Goal: Contribute content: Add original content to the website for others to see

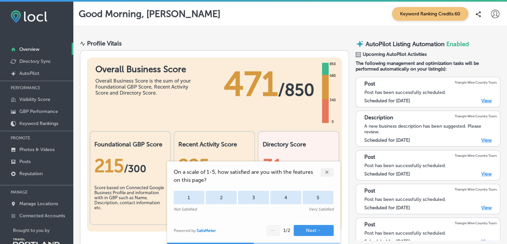
click at [327, 171] on div "✕" at bounding box center [327, 172] width 13 height 9
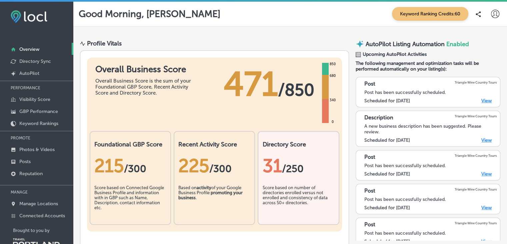
click at [483, 100] on link "View" at bounding box center [487, 101] width 10 height 6
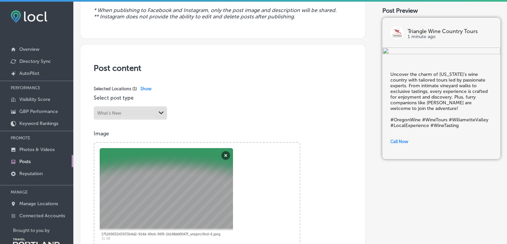
scroll to position [93, 0]
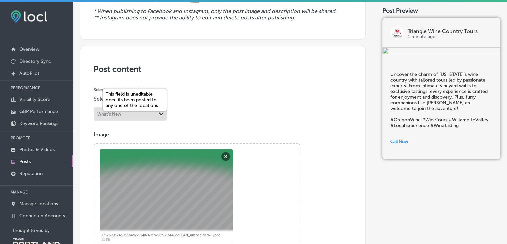
click at [160, 116] on div "Path Created with Sketch." at bounding box center [161, 113] width 11 height 11
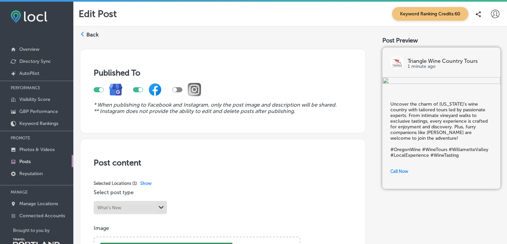
scroll to position [21, 0]
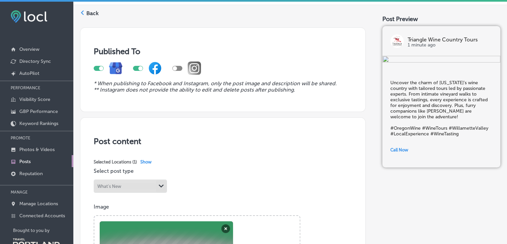
click at [23, 159] on p "Posts" at bounding box center [24, 161] width 11 height 6
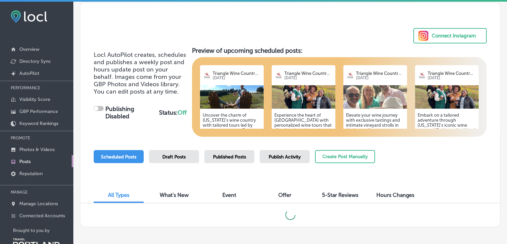
scroll to position [32, 0]
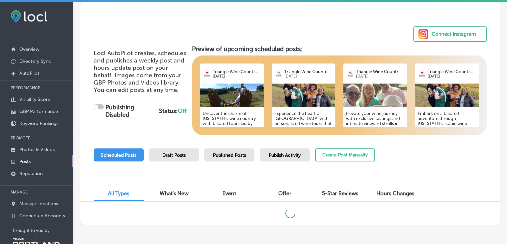
checkbox input "true"
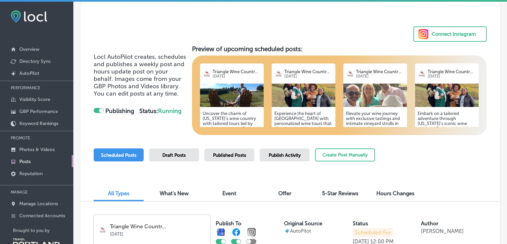
click at [221, 112] on h5 "Uncover the charm of [US_STATE]’s wine country with tailored tours led by passi…" at bounding box center [232, 148] width 58 height 75
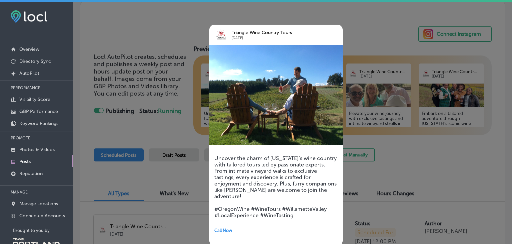
click at [369, 24] on div at bounding box center [256, 122] width 512 height 244
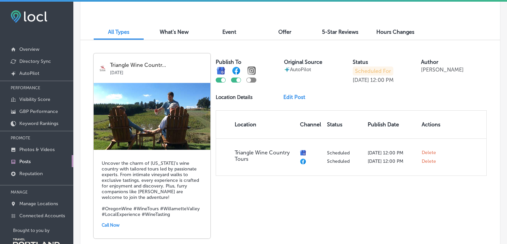
scroll to position [186, 0]
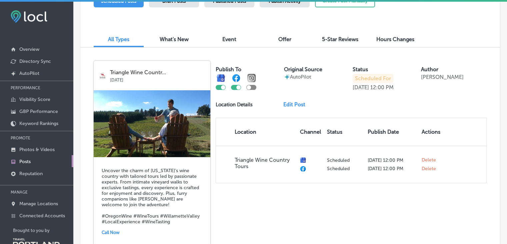
click at [292, 102] on link "Edit Post" at bounding box center [297, 104] width 27 height 6
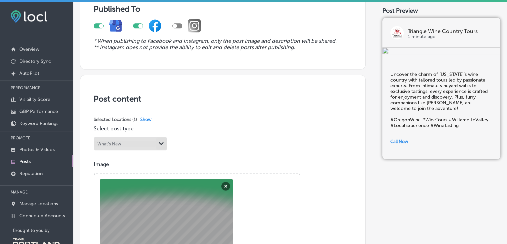
scroll to position [70, 0]
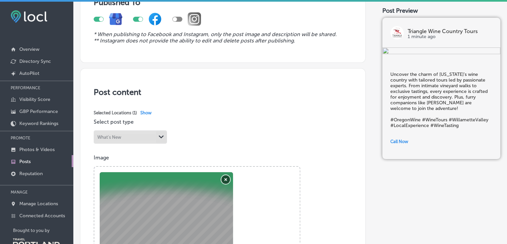
click at [225, 178] on button "Remove" at bounding box center [225, 179] width 9 height 9
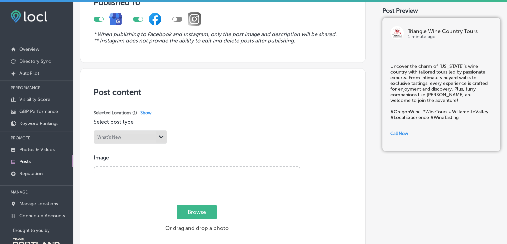
click at [197, 208] on span "Browse" at bounding box center [197, 211] width 40 height 14
click at [197, 168] on input "Browse Or drag and drop a photo" at bounding box center [196, 167] width 205 height 2
type input "C:\fakepath\2025Raptor1.jpg"
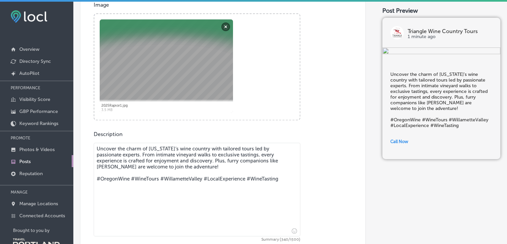
scroll to position [223, 0]
click at [184, 159] on textarea "Uncover the charm of [US_STATE]’s wine country with tailored tours led by passi…" at bounding box center [197, 188] width 207 height 93
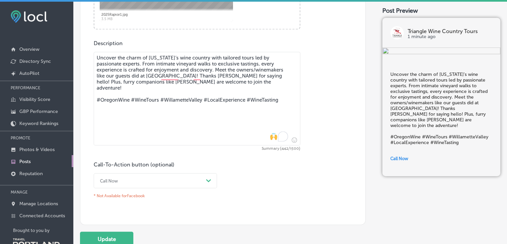
scroll to position [350, 0]
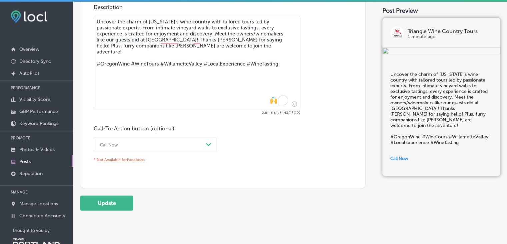
type textarea "Uncover the charm of [US_STATE]’s wine country with tailored tours led by passi…"
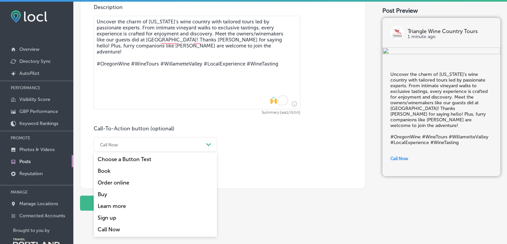
click at [207, 143] on icon "Path Created with Sketch." at bounding box center [208, 144] width 5 height 3
click at [128, 170] on div "Book" at bounding box center [155, 171] width 123 height 12
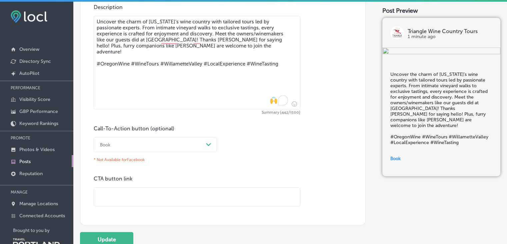
click at [121, 198] on input "text" at bounding box center [197, 196] width 206 height 18
paste input "[URL][DOMAIN_NAME]"
type input "[URL][DOMAIN_NAME]"
click at [118, 240] on button "Update" at bounding box center [106, 239] width 53 height 15
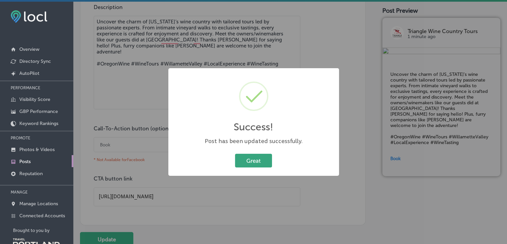
click at [258, 163] on button "Great" at bounding box center [253, 160] width 37 height 14
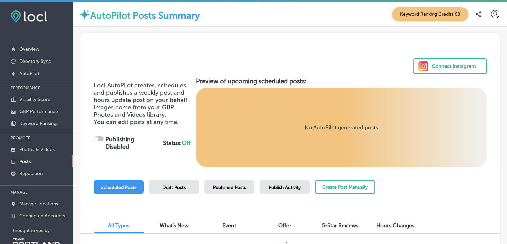
checkbox input "true"
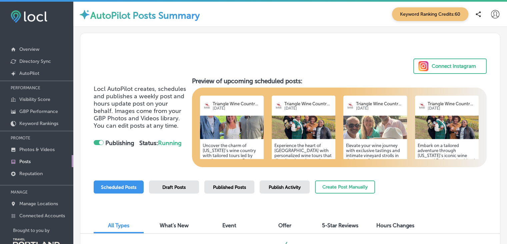
click at [291, 142] on div "Experience the heart of [GEOGRAPHIC_DATA] with personalized wine tours that div…" at bounding box center [304, 187] width 64 height 96
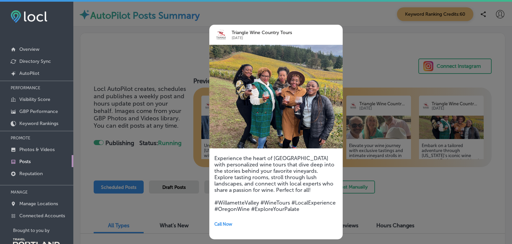
click at [397, 38] on div at bounding box center [256, 122] width 512 height 244
